Goal: Information Seeking & Learning: Learn about a topic

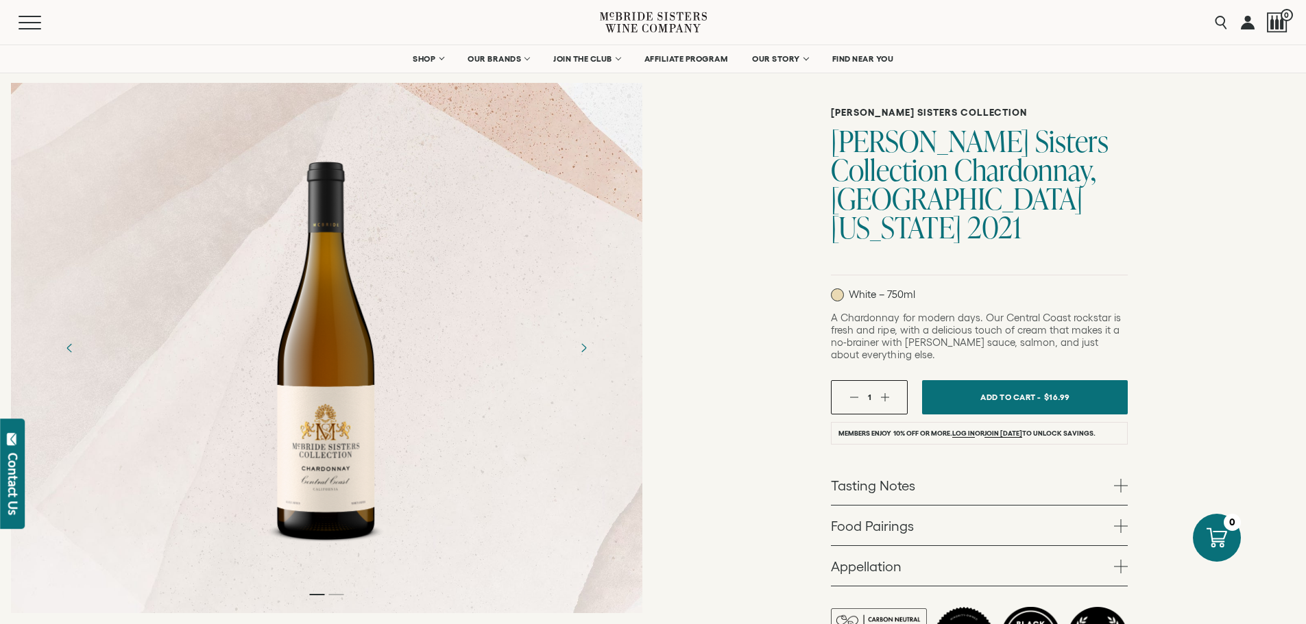
scroll to position [69, 0]
drag, startPoint x: 327, startPoint y: 386, endPoint x: 307, endPoint y: 404, distance: 27.2
drag, startPoint x: 307, startPoint y: 404, endPoint x: 750, endPoint y: 319, distance: 450.8
click at [750, 319] on div "[PERSON_NAME] Sisters Collection [PERSON_NAME] Sisters Collection Chardonnay, […" at bounding box center [979, 385] width 653 height 683
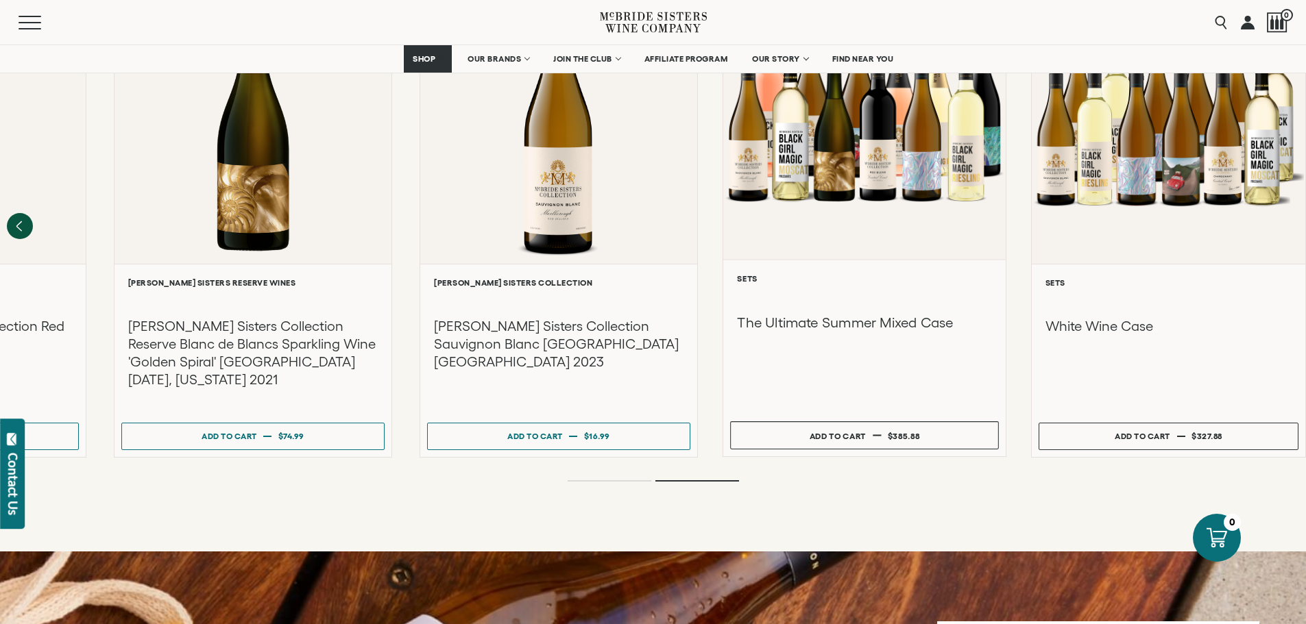
scroll to position [1919, 0]
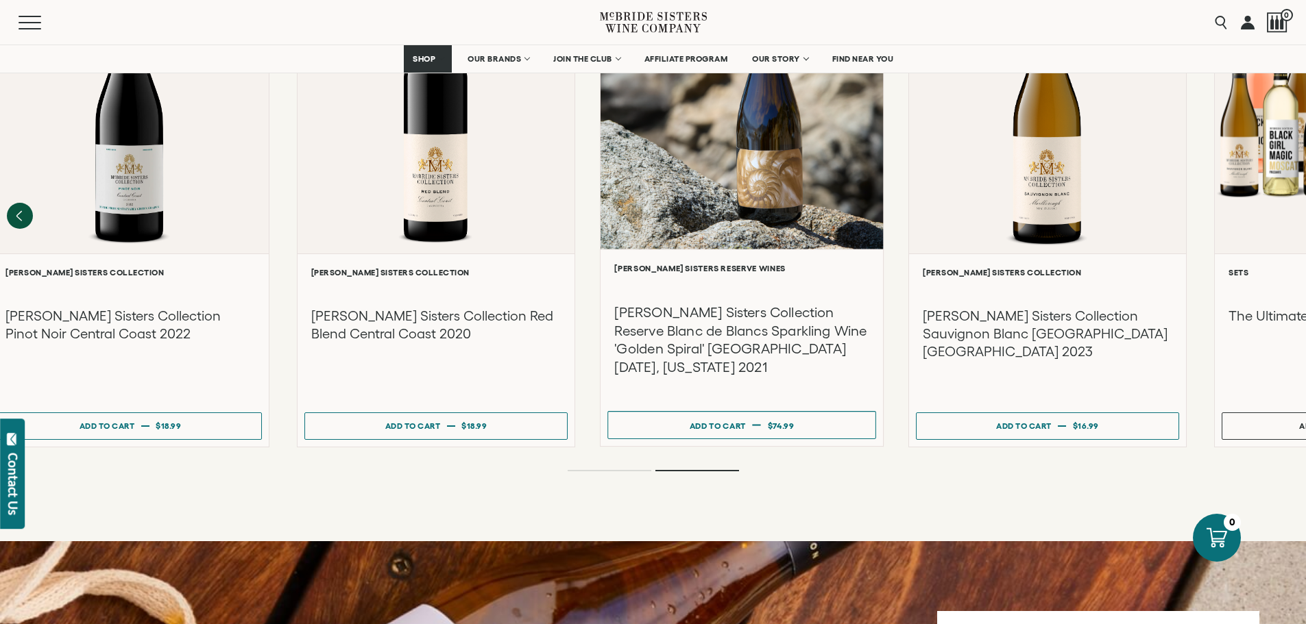
click at [868, 304] on h3 "[PERSON_NAME] Sisters Collection Reserve Blanc de Blancs Sparkling Wine 'Golden…" at bounding box center [741, 340] width 254 height 73
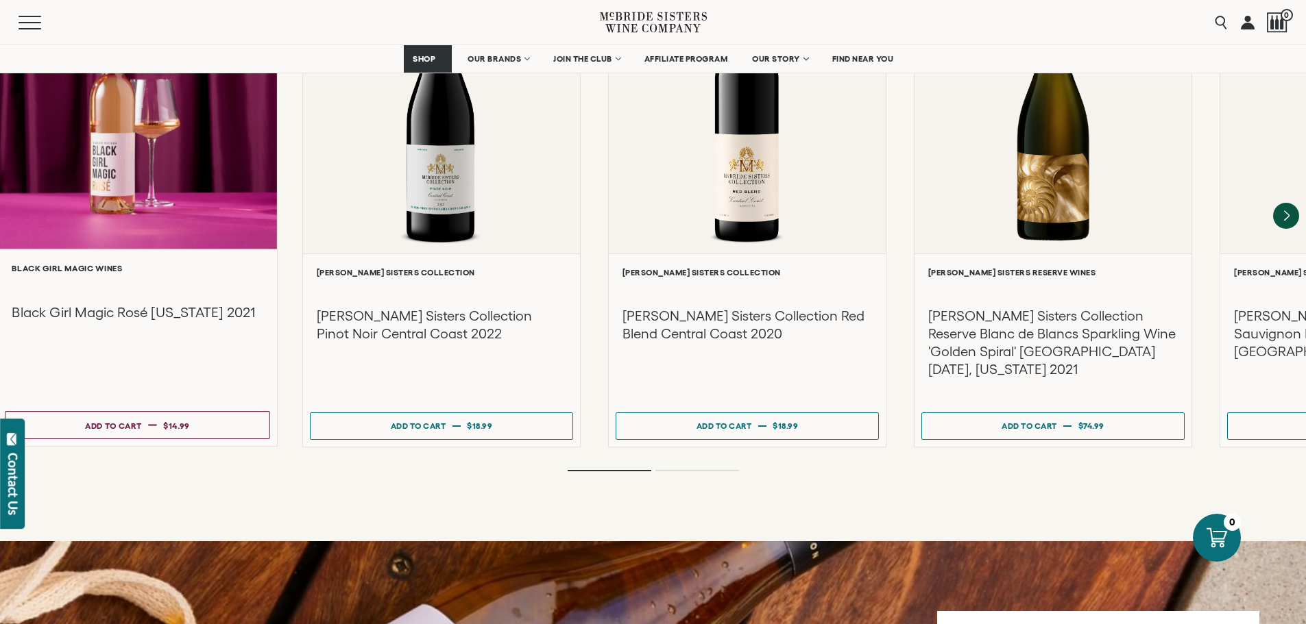
scroll to position [1918, 0]
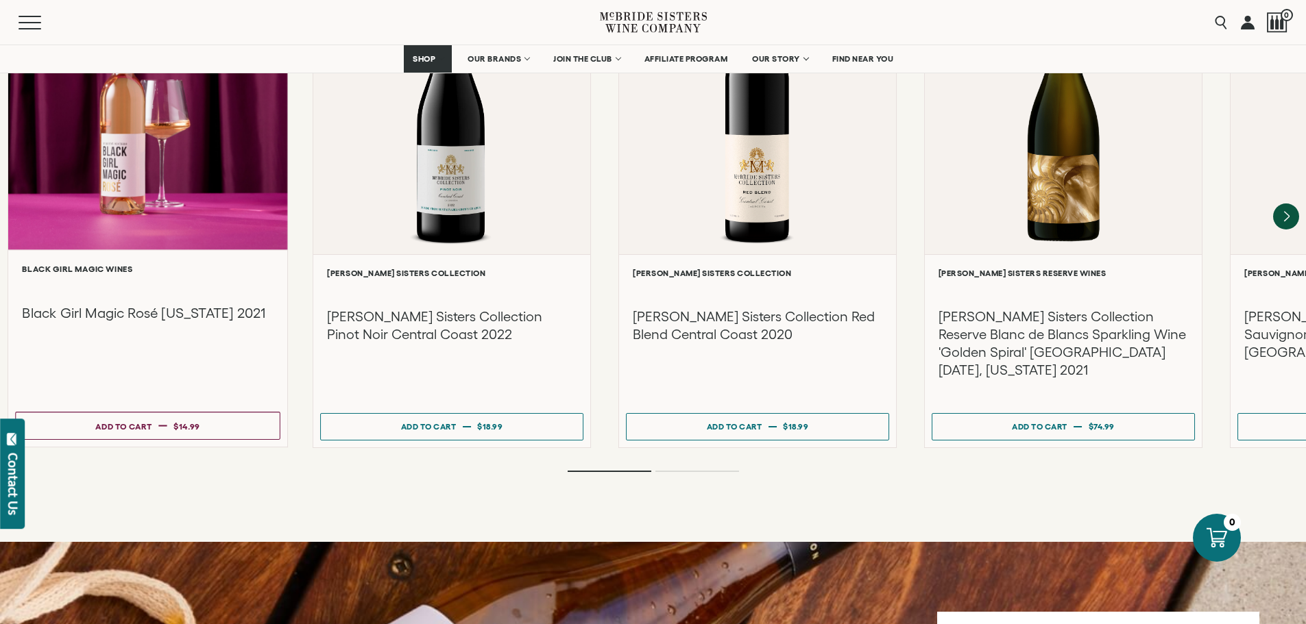
click at [781, 273] on div "**********" at bounding box center [650, 204] width 1306 height 489
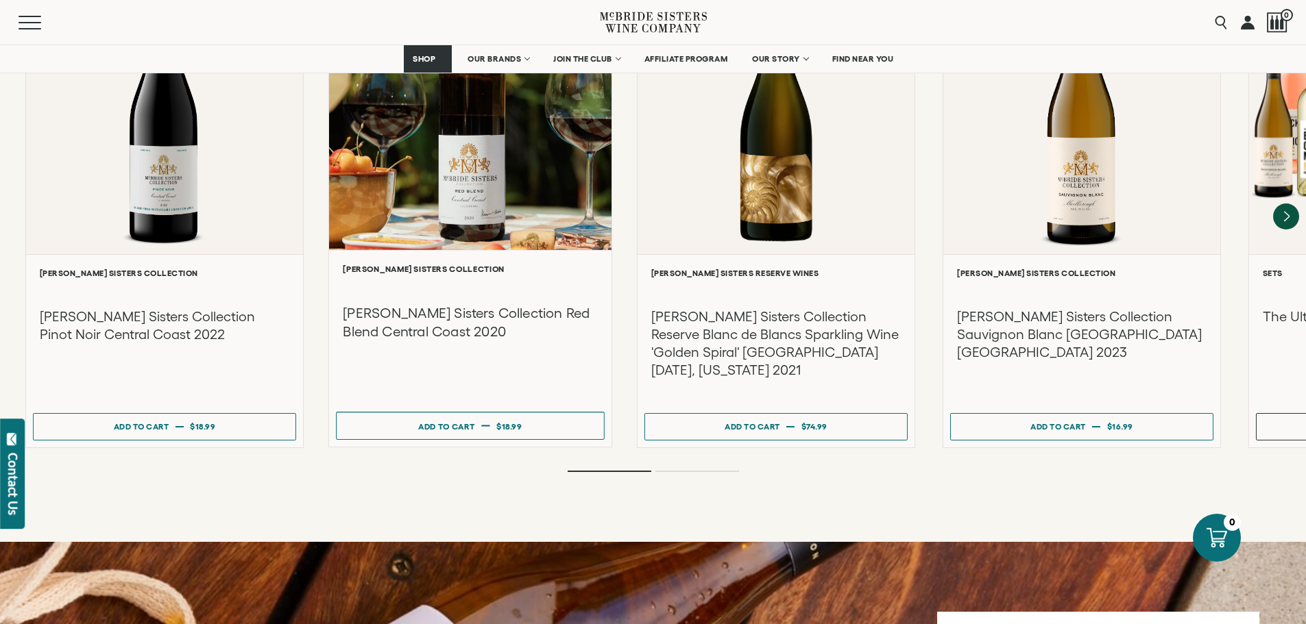
click at [343, 304] on h3 "[PERSON_NAME] Sisters Collection Red Blend Central Coast 2020" at bounding box center [470, 322] width 254 height 36
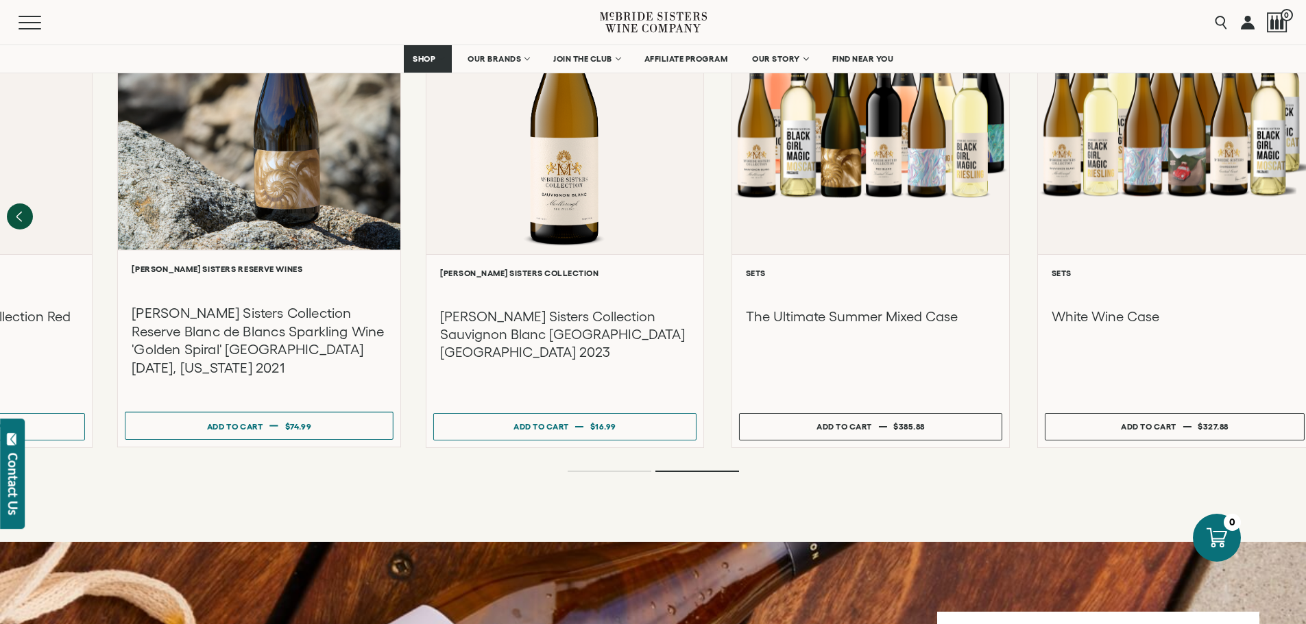
click at [356, 478] on div "Recommendations More You Might Like" at bounding box center [653, 153] width 1306 height 779
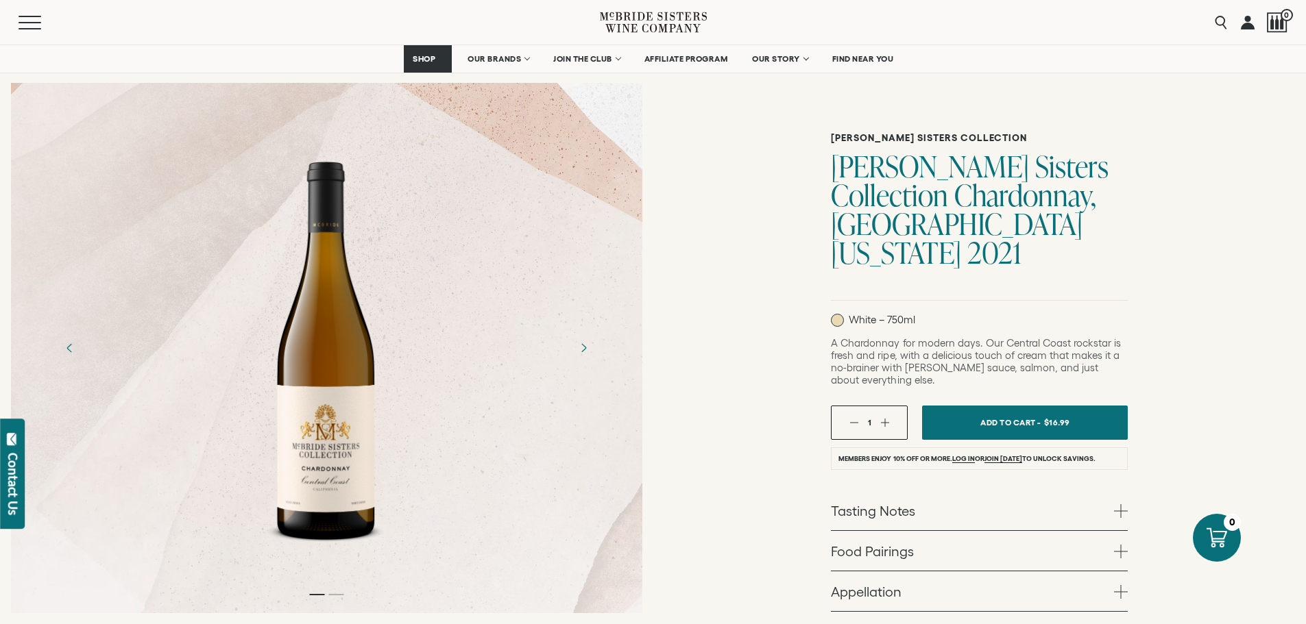
scroll to position [0, 0]
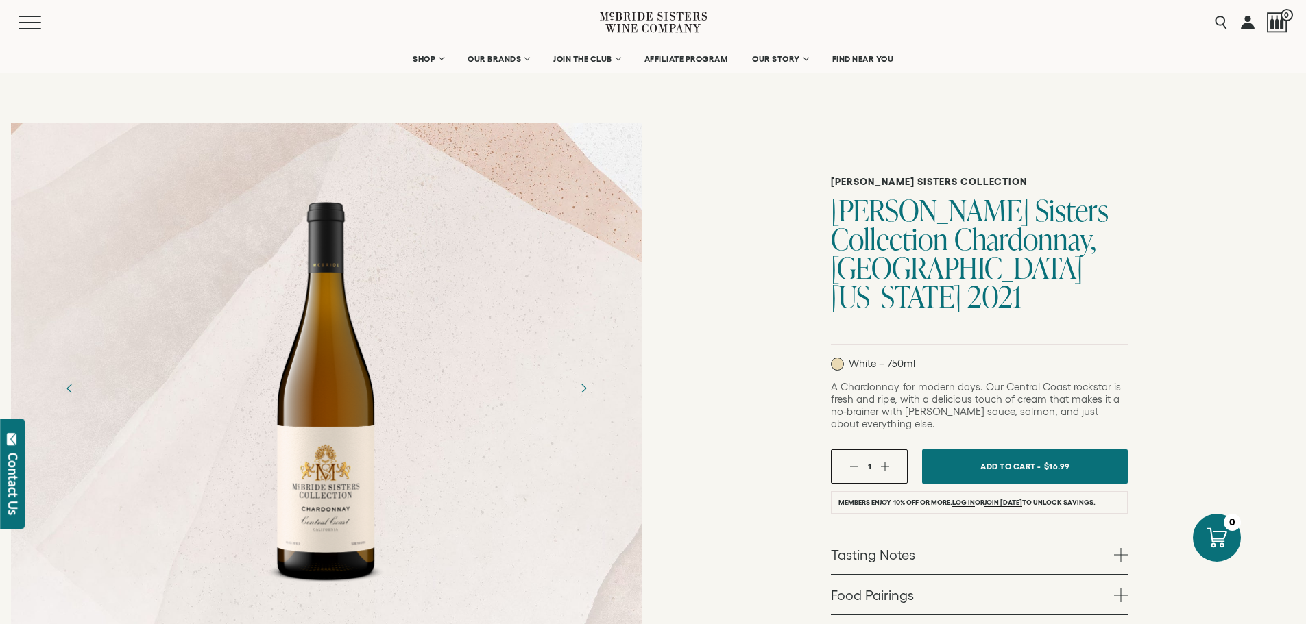
click at [317, 469] on div at bounding box center [327, 388] width 142 height 411
click at [327, 452] on div at bounding box center [327, 388] width 142 height 411
